Goal: Task Accomplishment & Management: Manage account settings

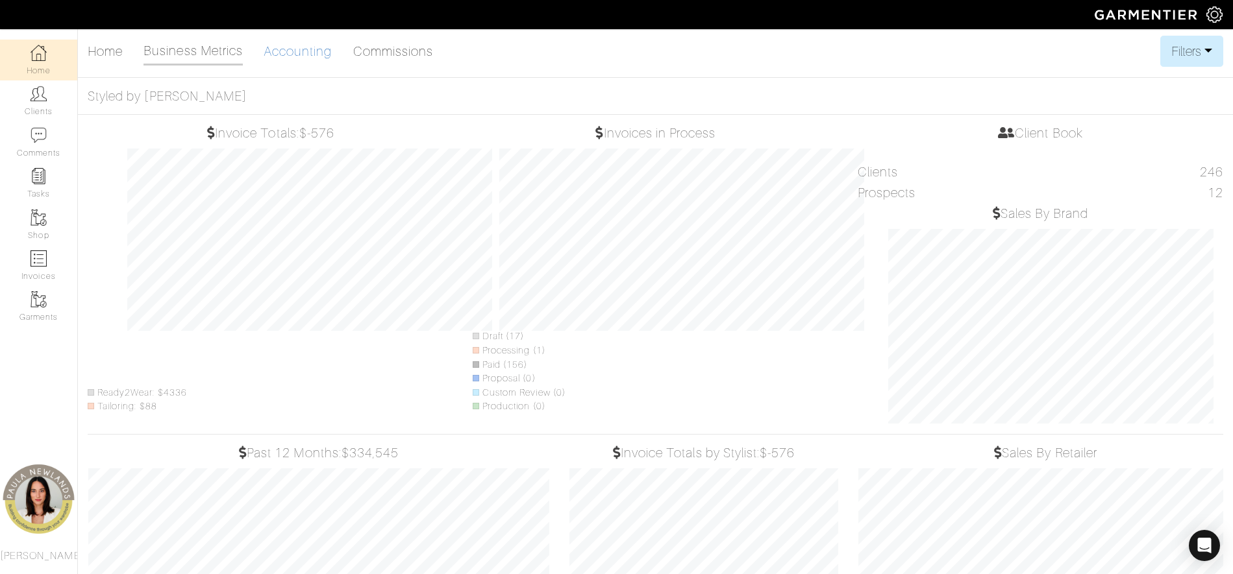
click at [304, 55] on link "Accounting" at bounding box center [298, 51] width 69 height 26
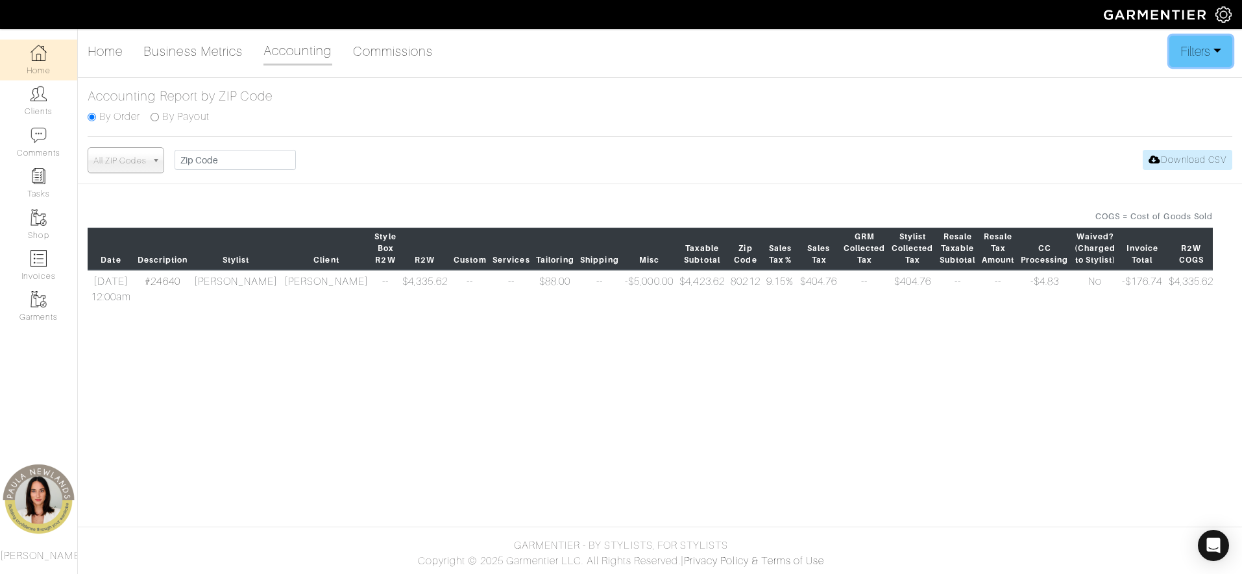
click at [1217, 57] on button "Filters" at bounding box center [1201, 51] width 63 height 31
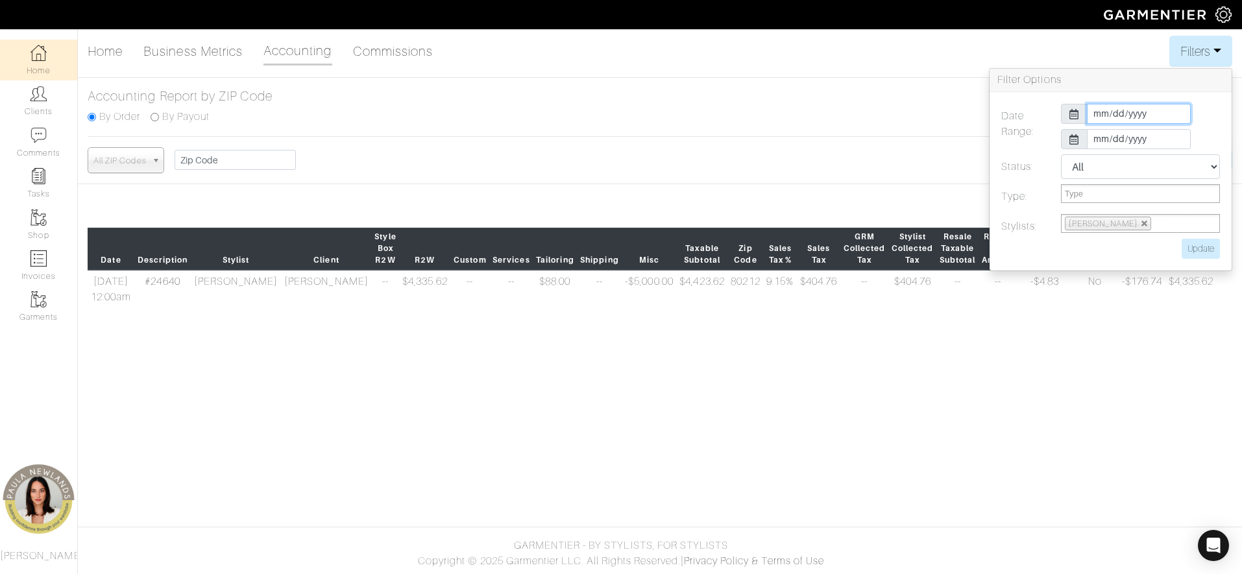
click at [1099, 111] on input "2025-10-01" at bounding box center [1139, 114] width 104 height 20
click at [1211, 56] on button "Filters" at bounding box center [1201, 51] width 63 height 31
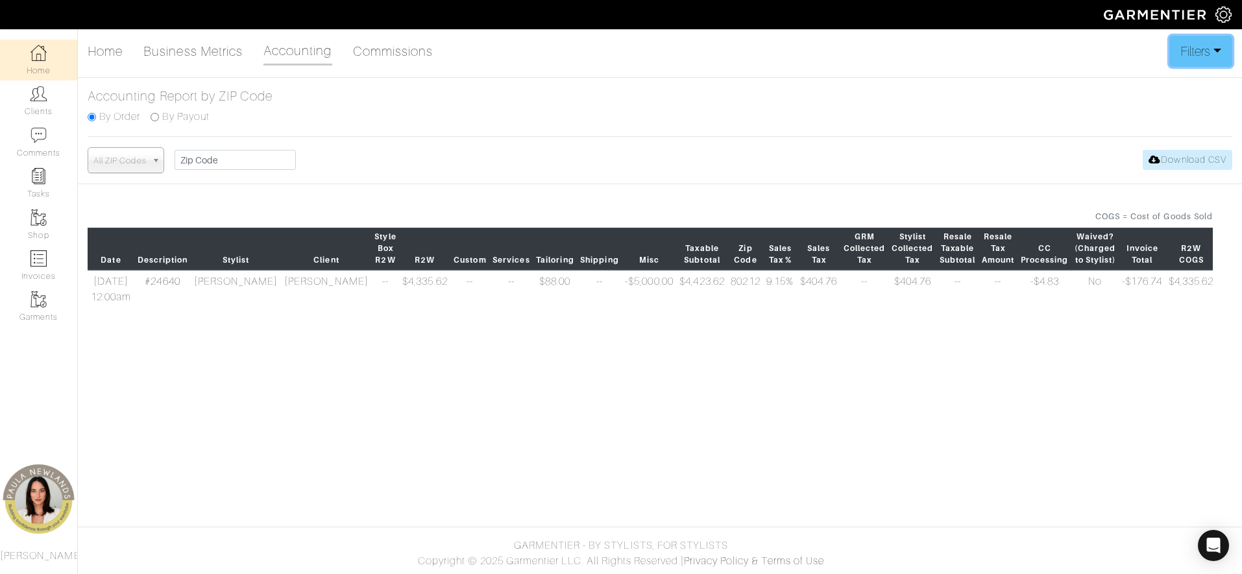
click at [1211, 56] on button "Filters" at bounding box center [1201, 51] width 63 height 31
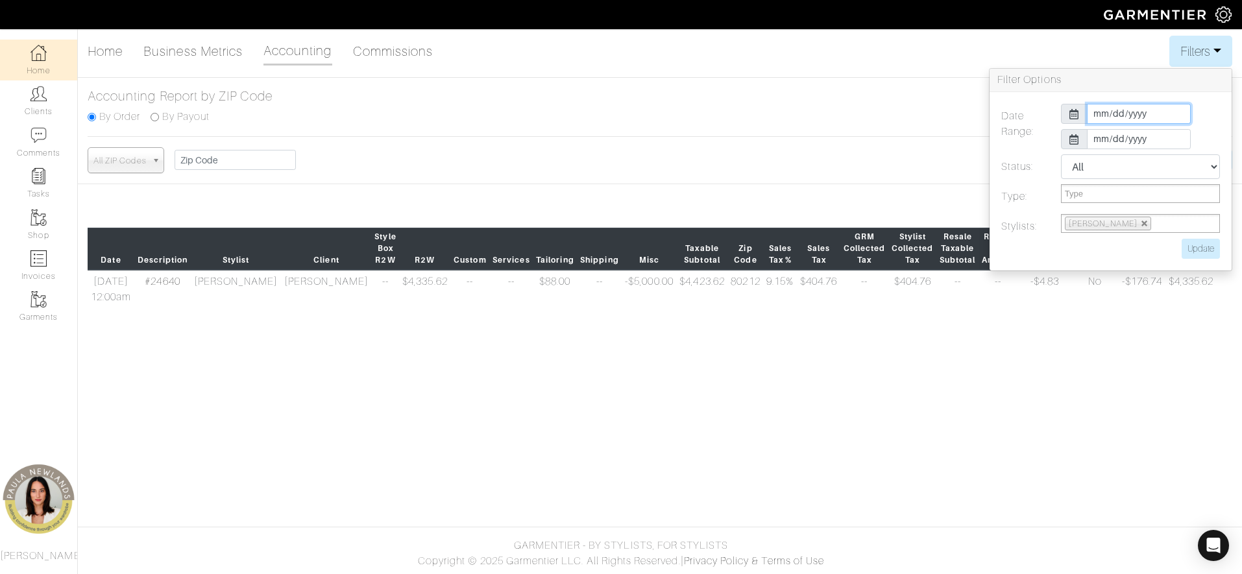
click at [1099, 117] on input "2025-10-01" at bounding box center [1139, 114] width 104 height 20
type input "2025-07-01"
type input "2025-09-30"
click at [1036, 134] on label "Date Range:" at bounding box center [1022, 129] width 60 height 51
click at [1193, 247] on input "Update" at bounding box center [1201, 249] width 38 height 20
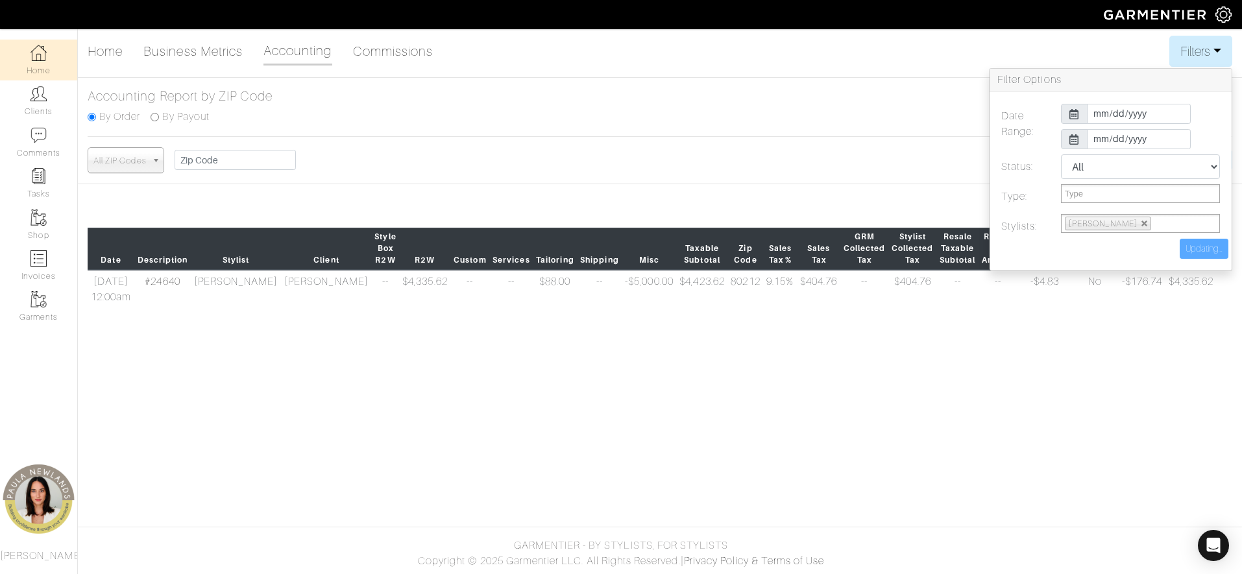
type input "Update"
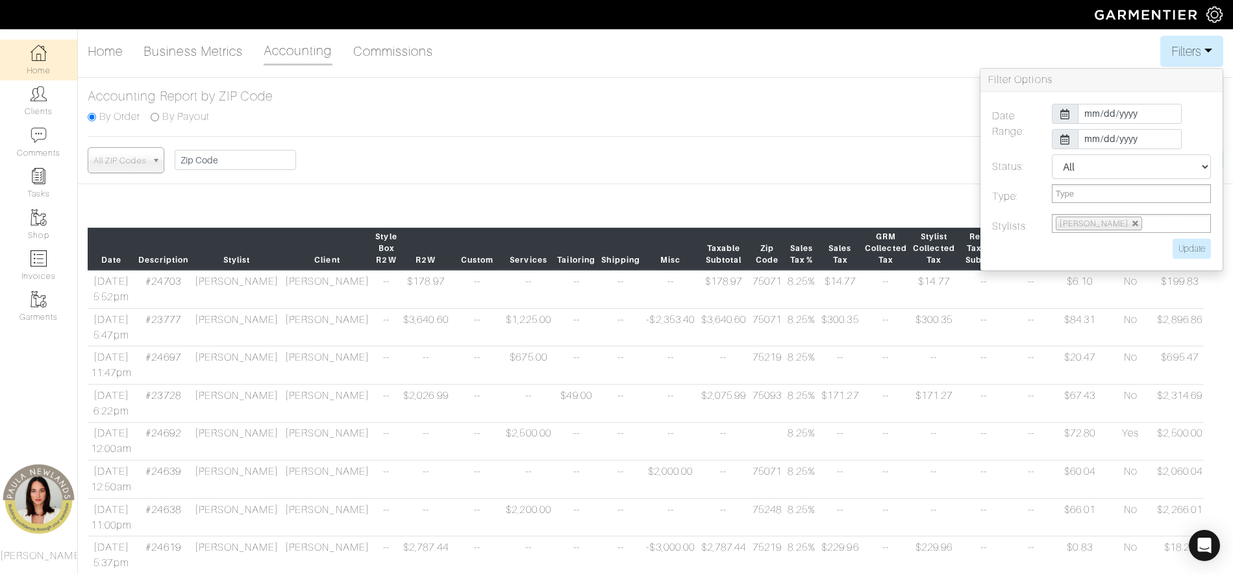
click at [796, 165] on div "All ZIP Codes 75214 85260 45244 30022 75098 14032 75206 75082 75009 75209 76092…" at bounding box center [655, 160] width 1135 height 26
click at [1211, 54] on button "Filters" at bounding box center [1191, 51] width 63 height 31
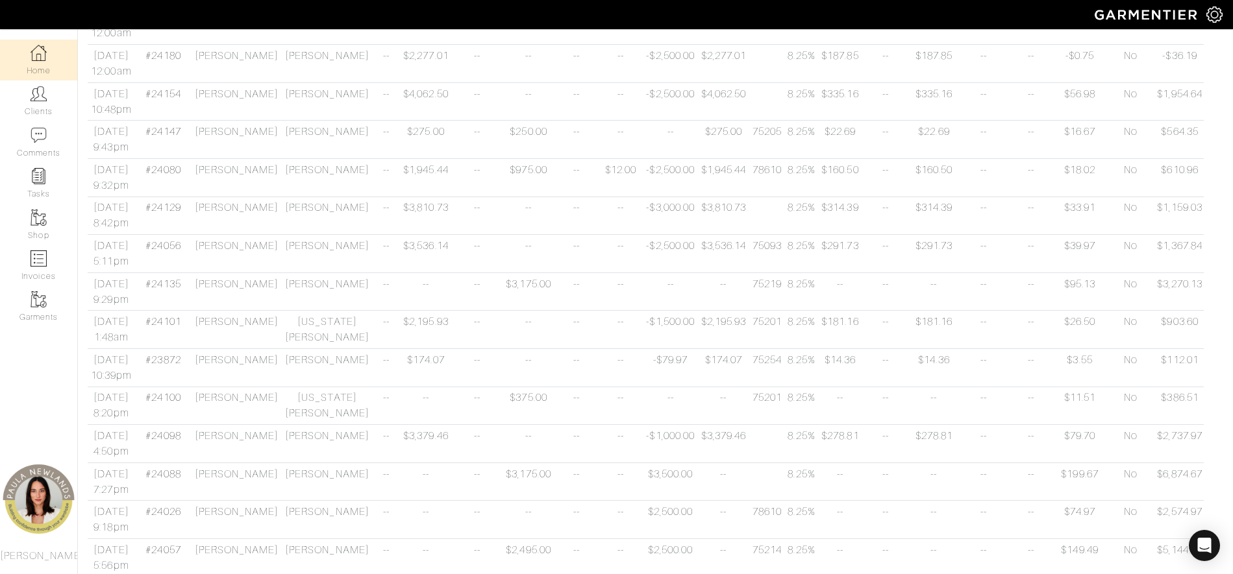
scroll to position [1378, 0]
click at [749, 282] on td at bounding box center [767, 281] width 36 height 38
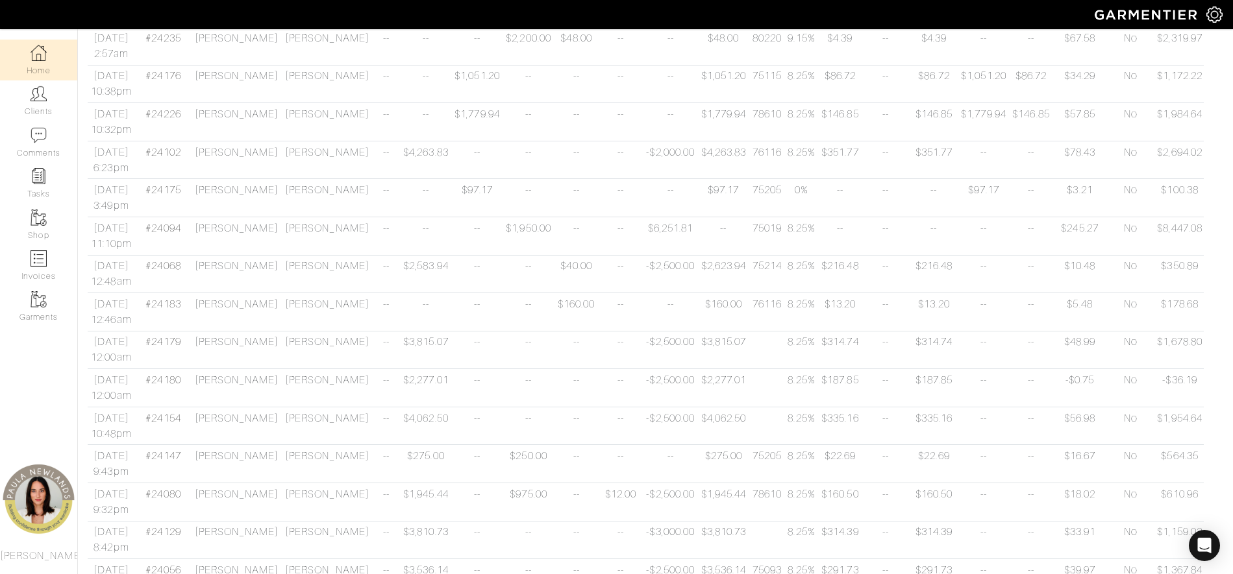
click at [19, 412] on nav "Home Clients Comments Tasks Shop Invoices Garments Paula Newlands" at bounding box center [39, 301] width 78 height 545
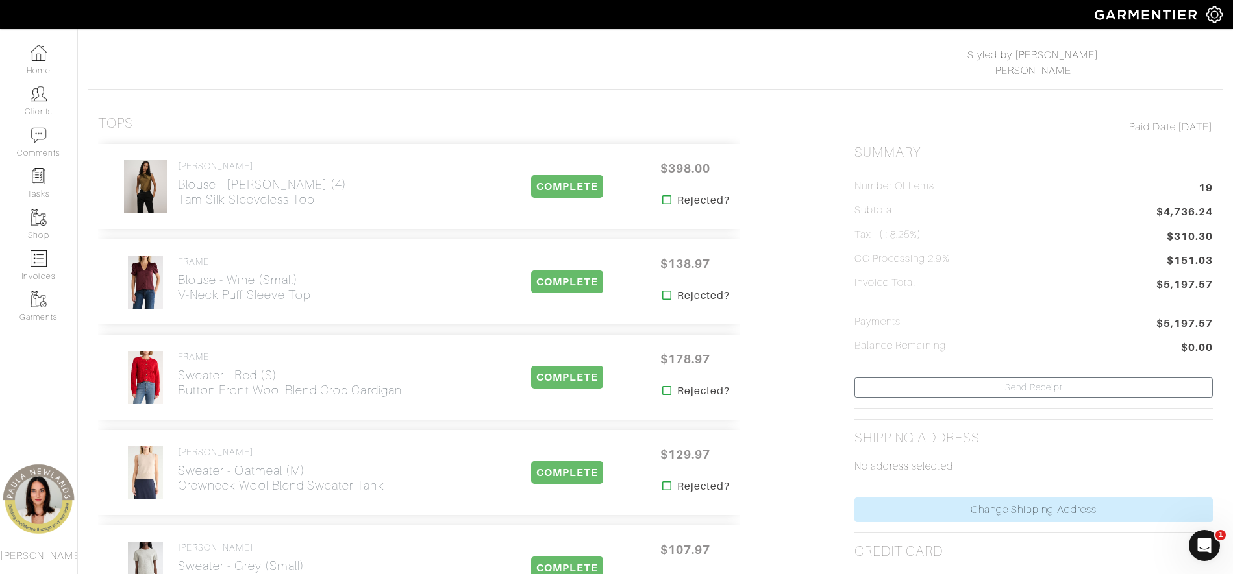
scroll to position [260, 0]
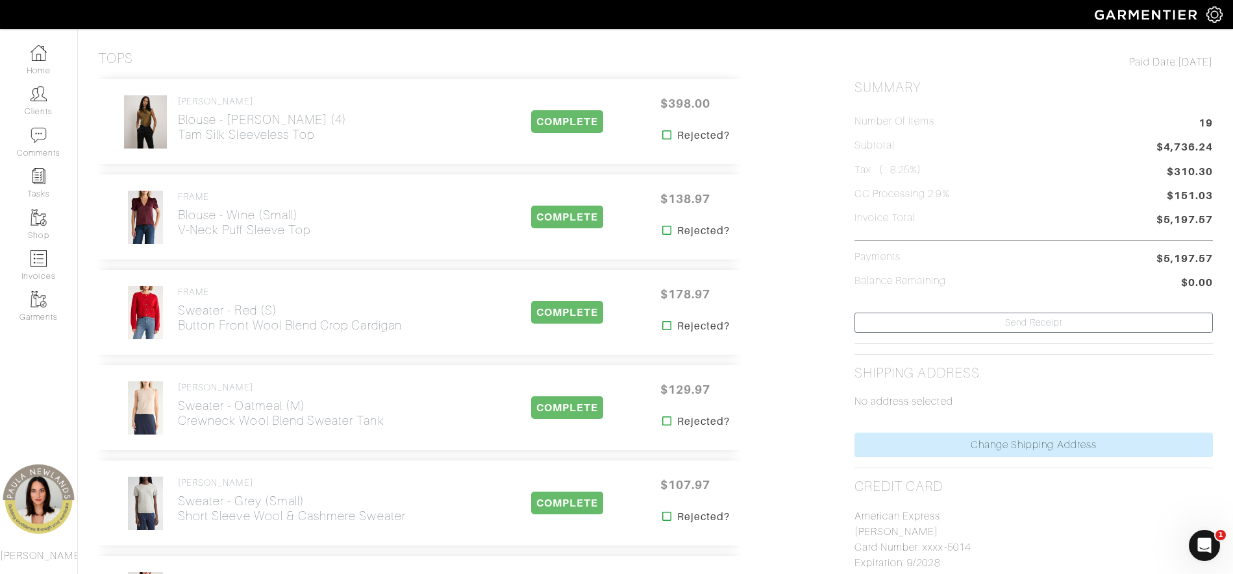
drag, startPoint x: 963, startPoint y: 402, endPoint x: 855, endPoint y: 397, distance: 108.5
click at [855, 397] on p "No address selected" at bounding box center [1033, 402] width 358 height 16
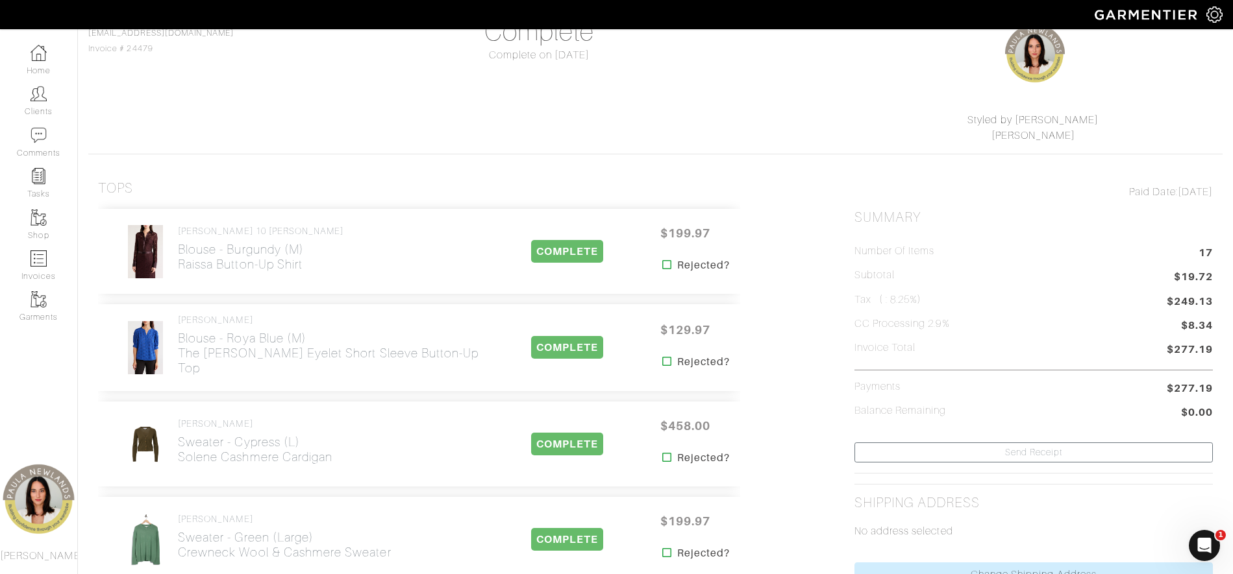
scroll to position [195, 0]
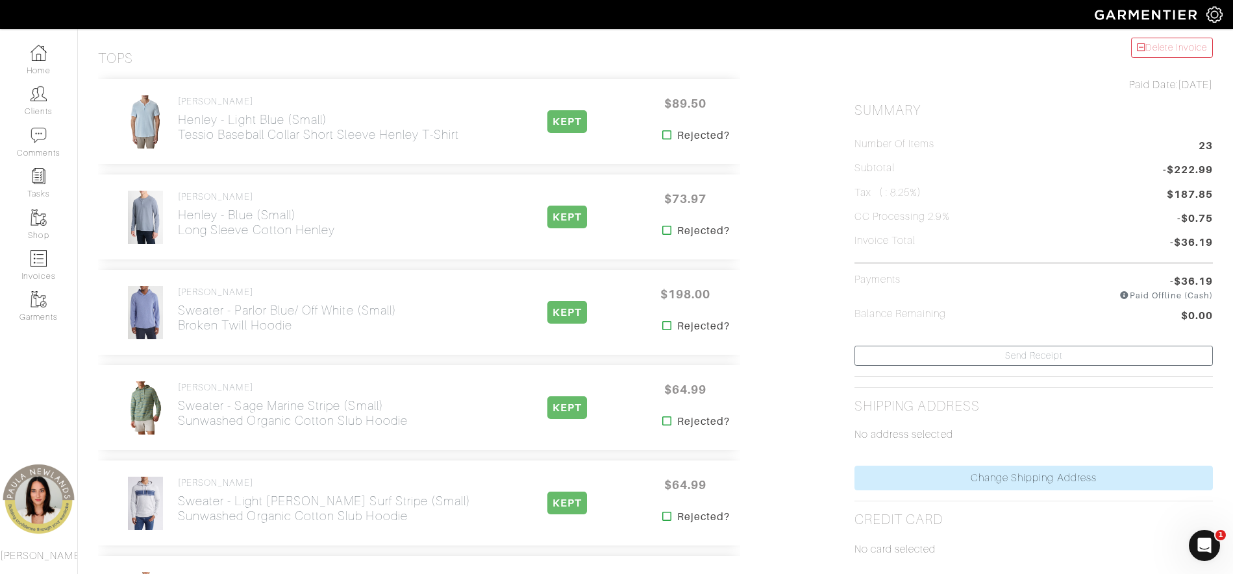
scroll to position [325, 0]
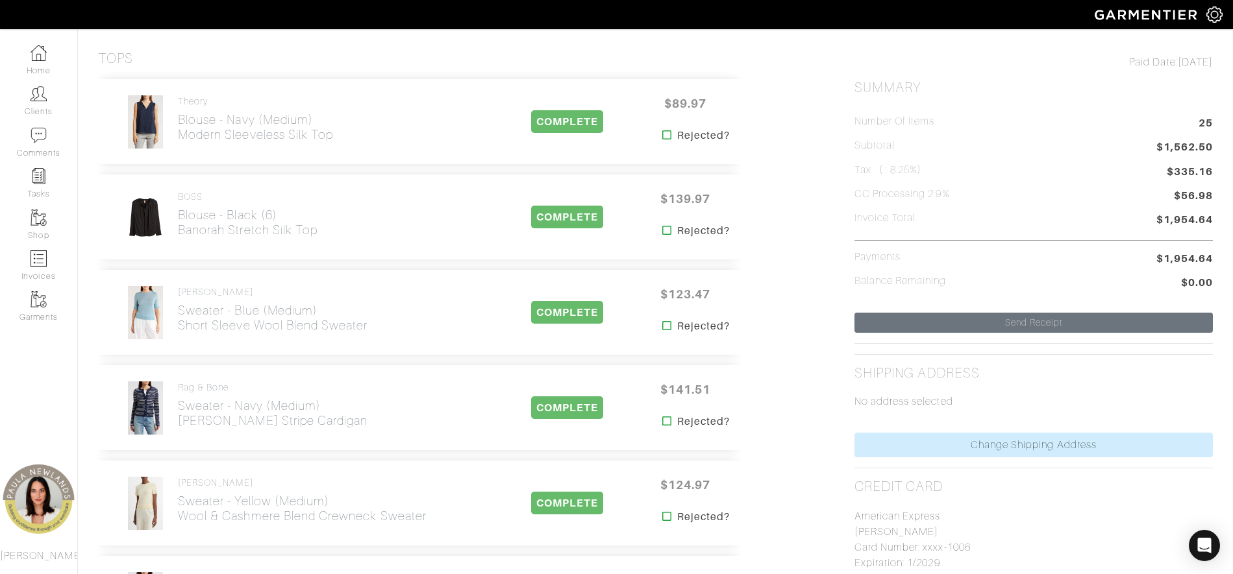
scroll to position [325, 0]
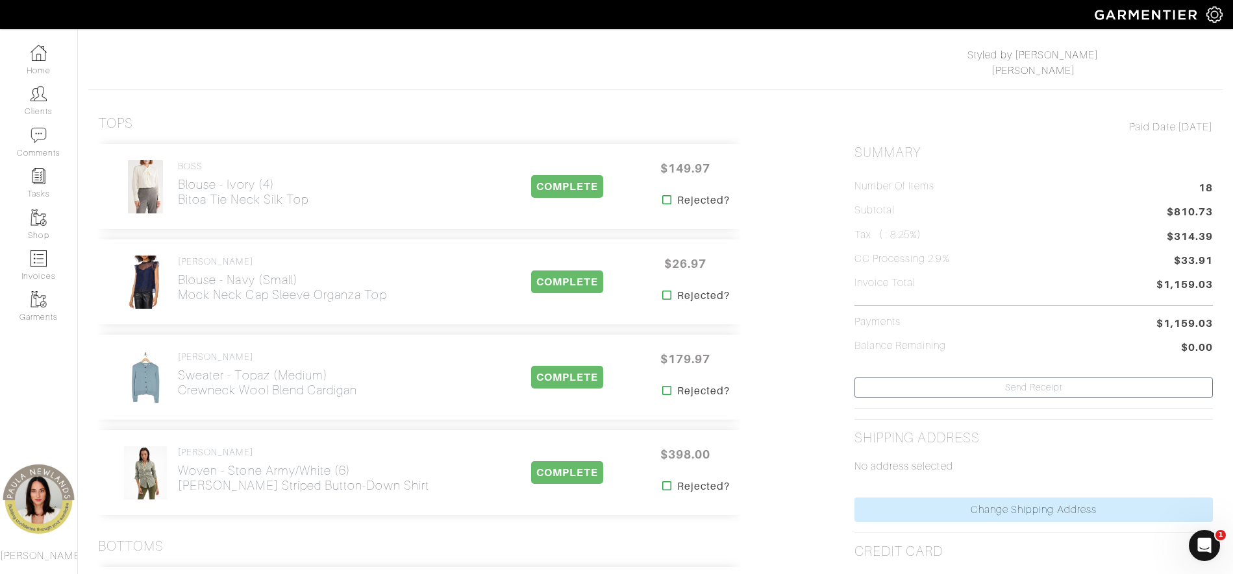
drag, startPoint x: 321, startPoint y: 103, endPoint x: 378, endPoint y: 97, distance: 57.4
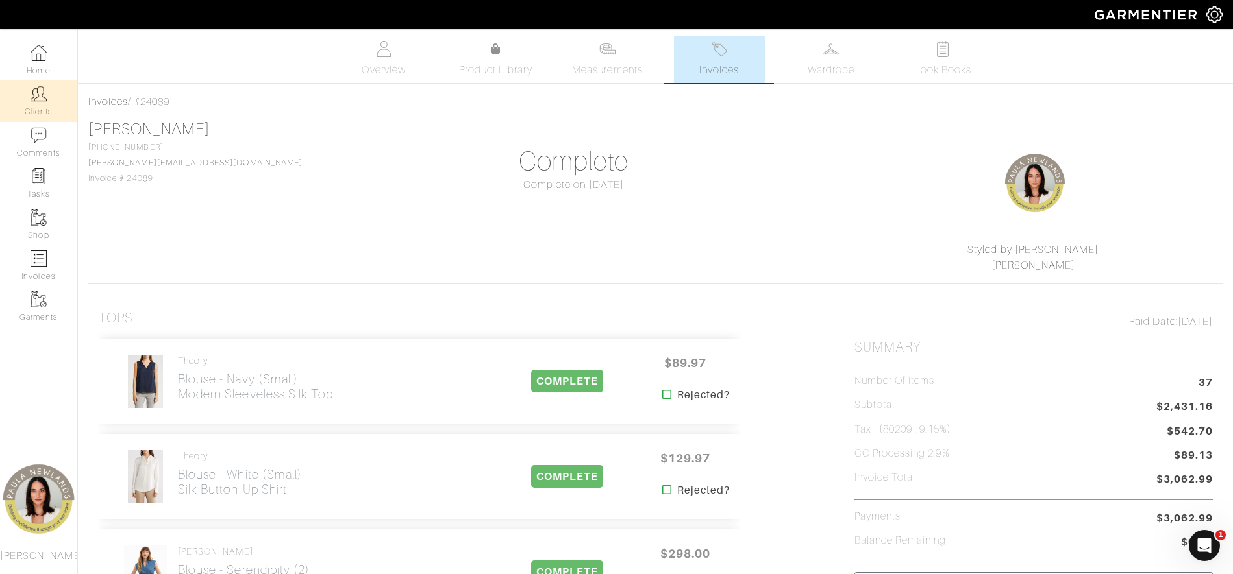
click at [42, 105] on link "Clients" at bounding box center [38, 100] width 77 height 41
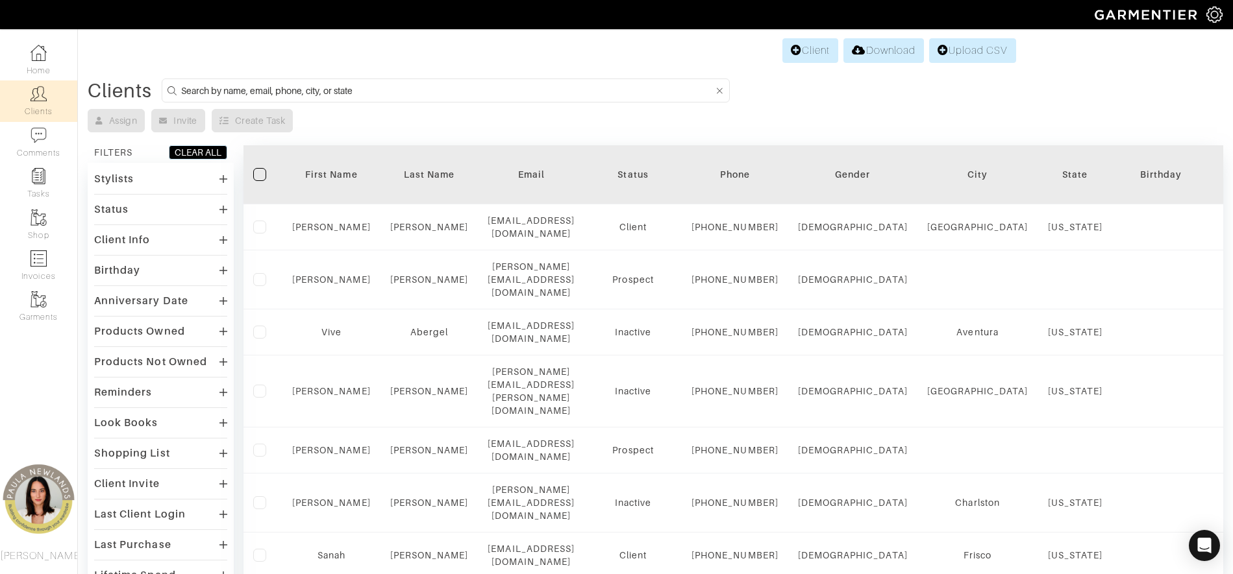
click at [333, 93] on input at bounding box center [447, 90] width 532 height 16
click at [241, 88] on input "Meg Smith" at bounding box center [447, 90] width 532 height 16
drag, startPoint x: 241, startPoint y: 88, endPoint x: 214, endPoint y: 88, distance: 27.3
click at [214, 88] on input "Meg Smith" at bounding box center [447, 90] width 532 height 16
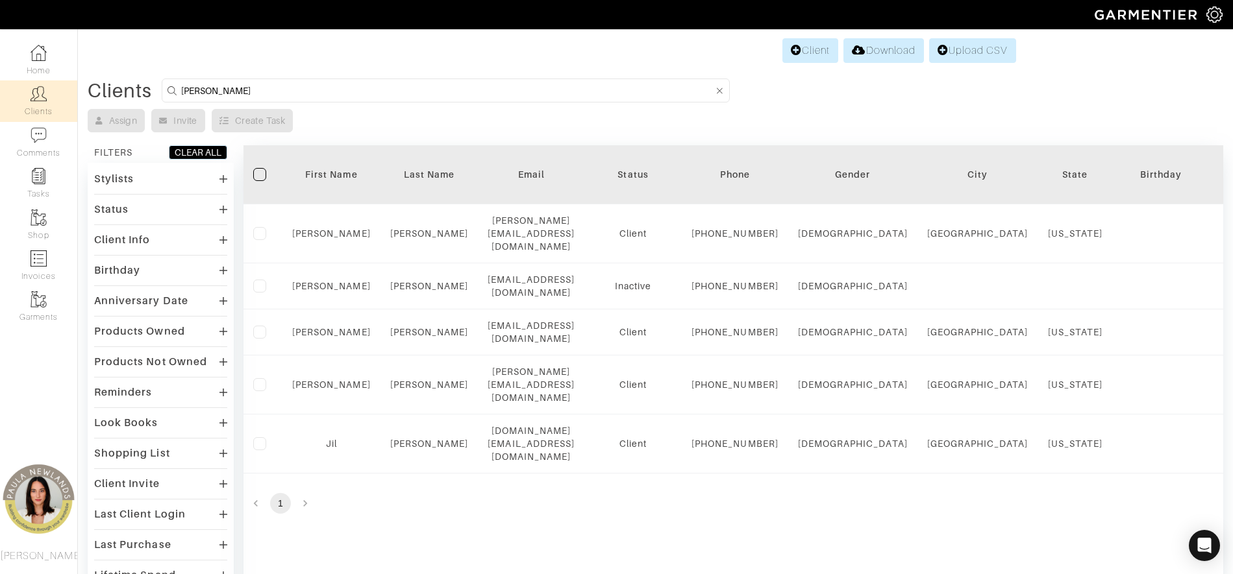
click at [291, 91] on input "Meg Smith" at bounding box center [447, 90] width 532 height 16
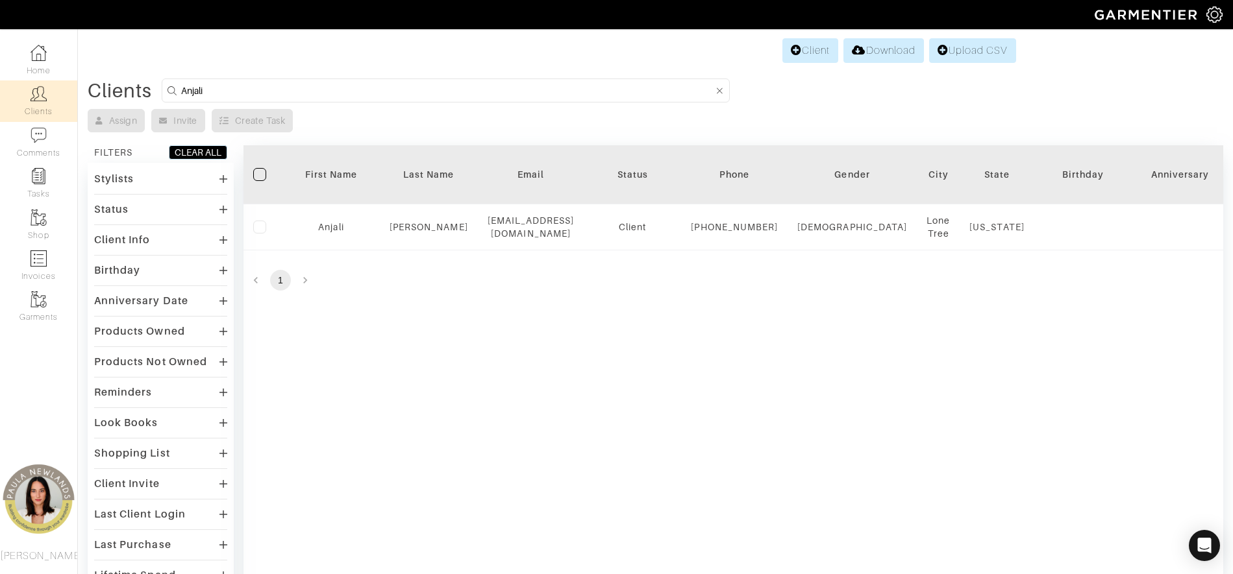
click at [213, 86] on input "Anjali" at bounding box center [447, 90] width 532 height 16
type input "Melinda"
